Goal: Navigation & Orientation: Go to known website

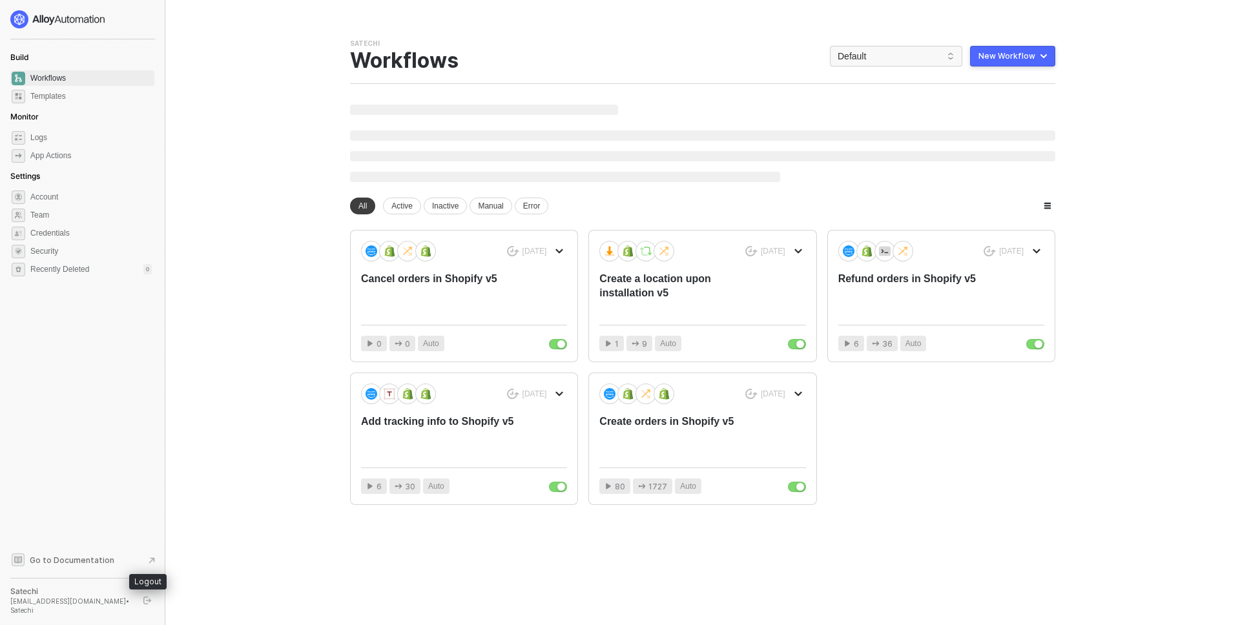
click at [146, 605] on icon "logout" at bounding box center [147, 601] width 8 height 8
